Goal: Communication & Community: Participate in discussion

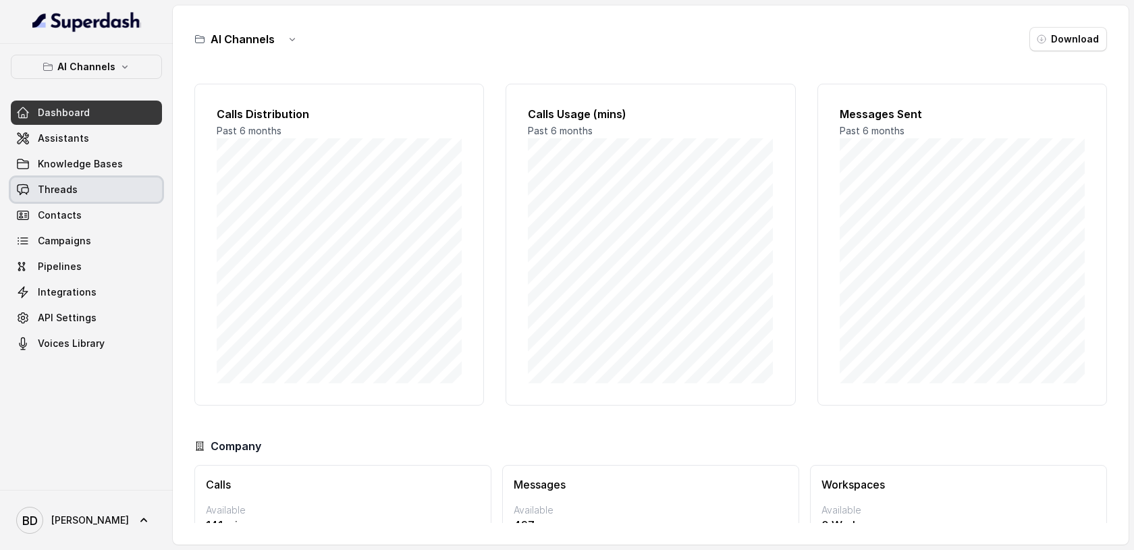
click at [64, 190] on span "Threads" at bounding box center [58, 190] width 40 height 14
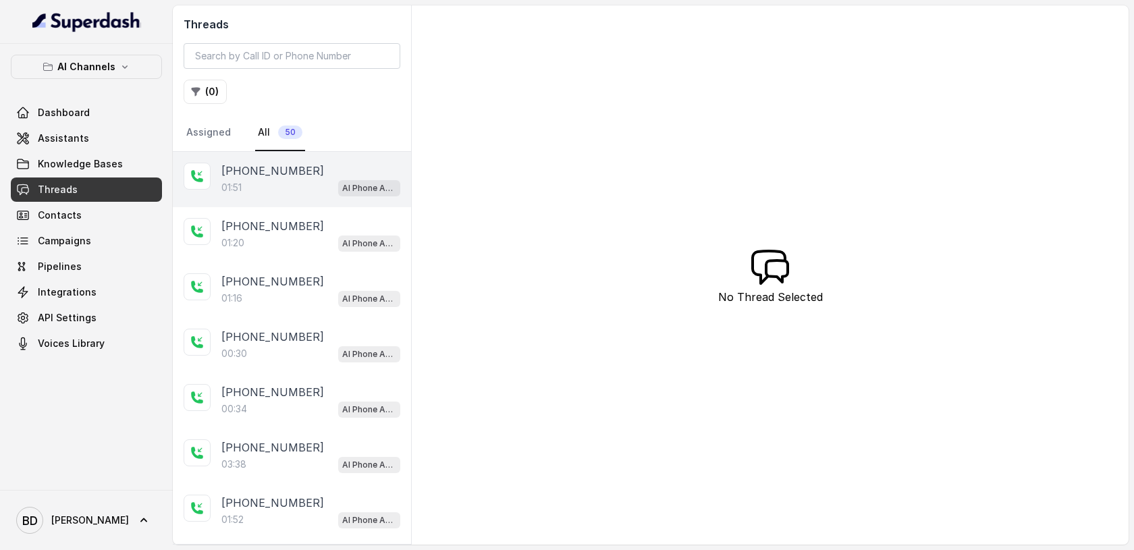
click at [247, 174] on p "[PHONE_NUMBER]" at bounding box center [272, 171] width 103 height 16
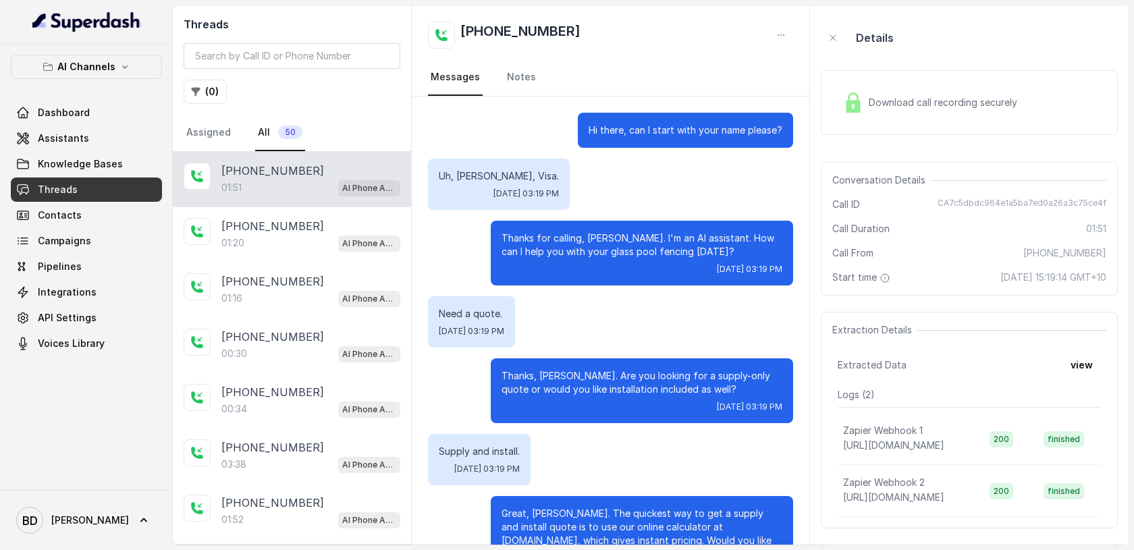
scroll to position [843, 0]
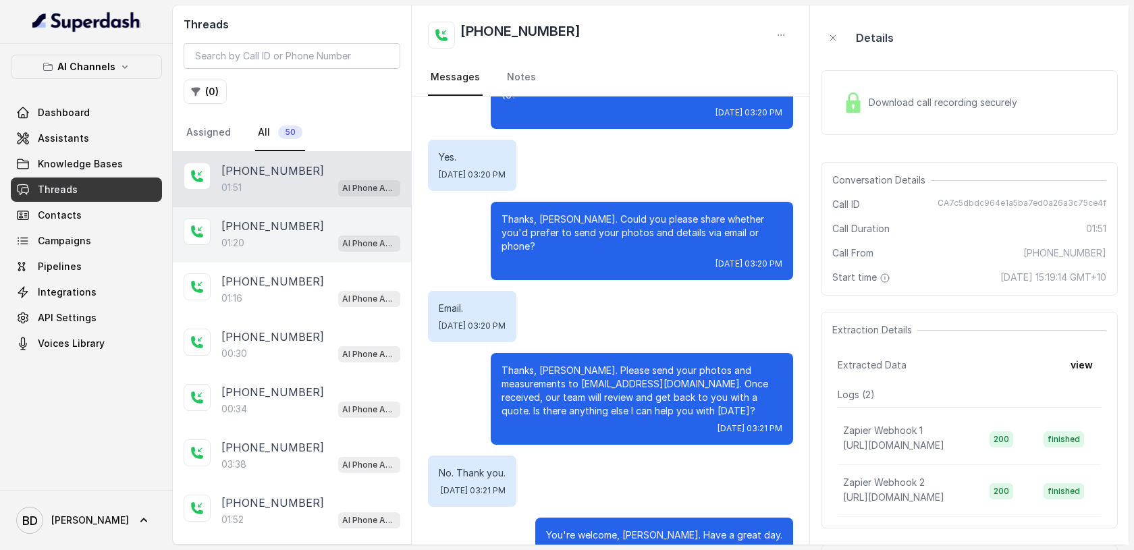
click at [242, 228] on p "[PHONE_NUMBER]" at bounding box center [272, 226] width 103 height 16
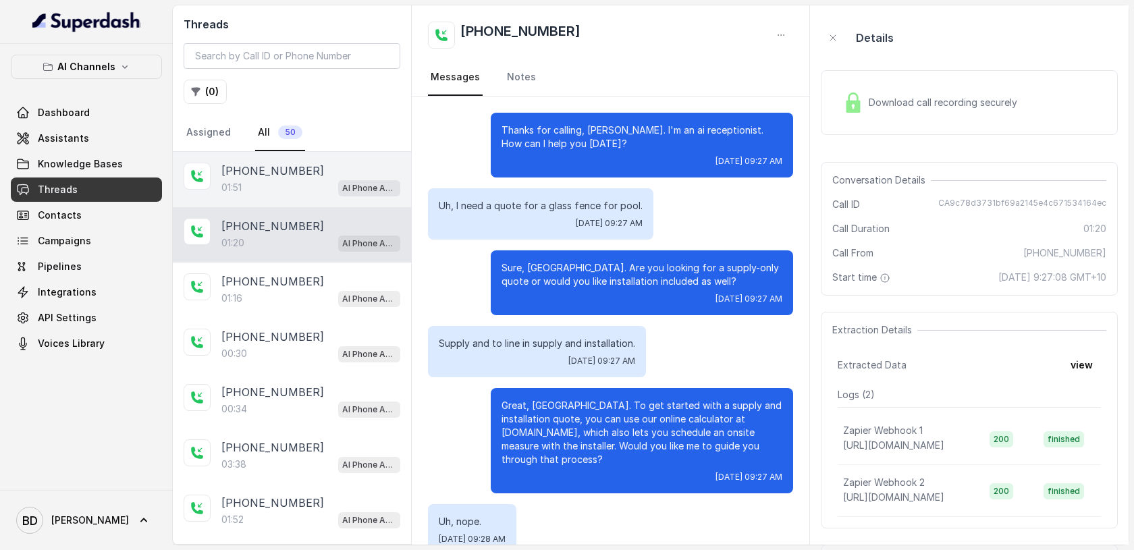
click at [264, 176] on p "[PHONE_NUMBER]" at bounding box center [272, 171] width 103 height 16
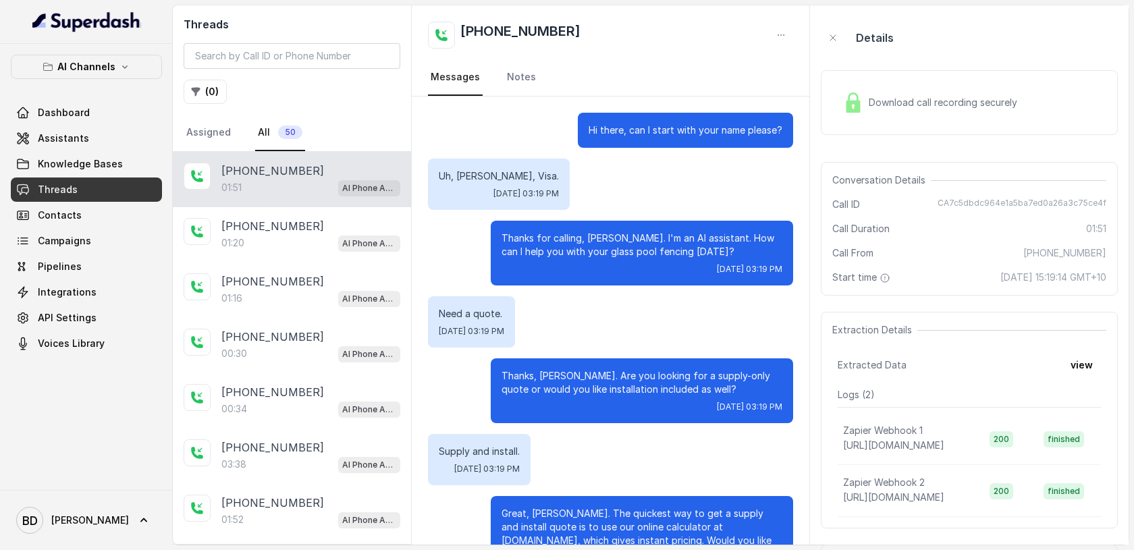
click at [852, 110] on img at bounding box center [853, 102] width 20 height 20
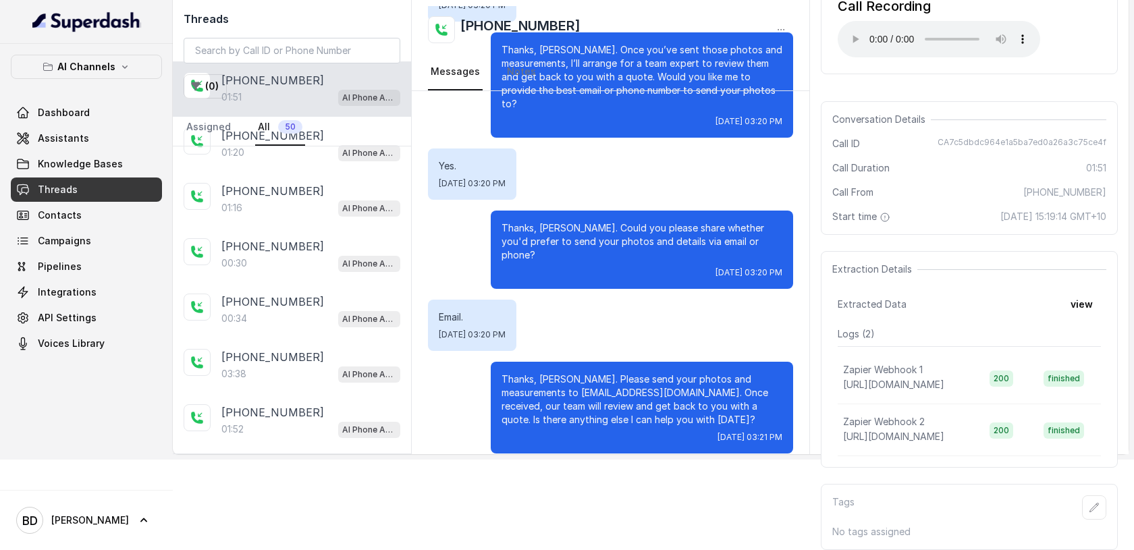
scroll to position [843, 0]
